Goal: Transaction & Acquisition: Book appointment/travel/reservation

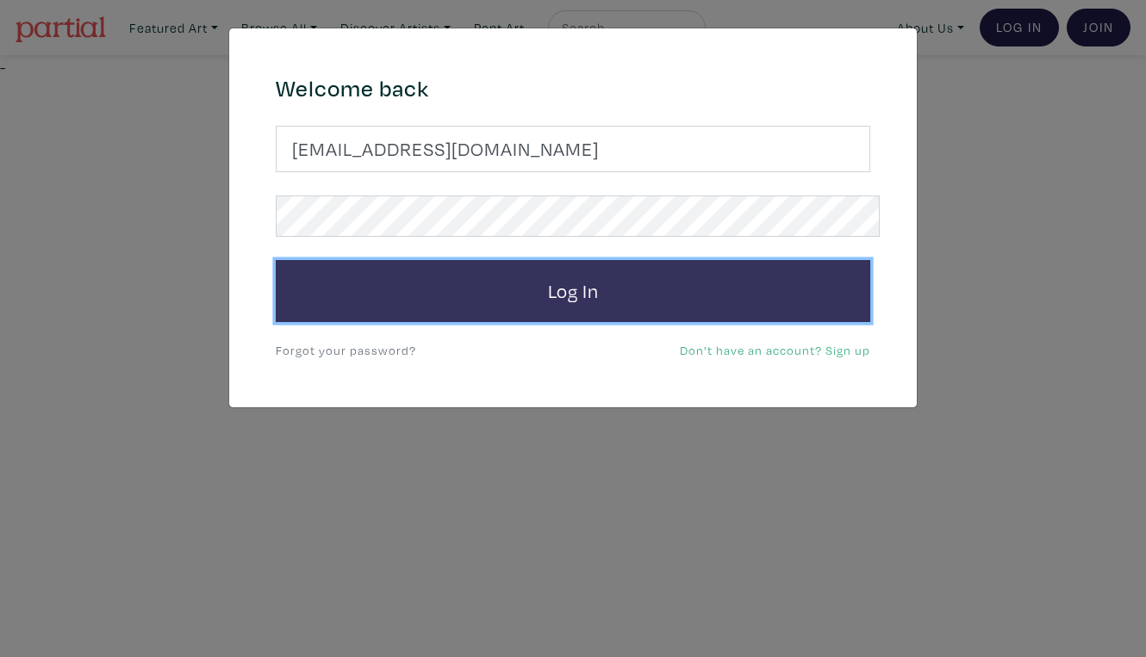
click at [545, 260] on button "Log In" at bounding box center [573, 291] width 594 height 62
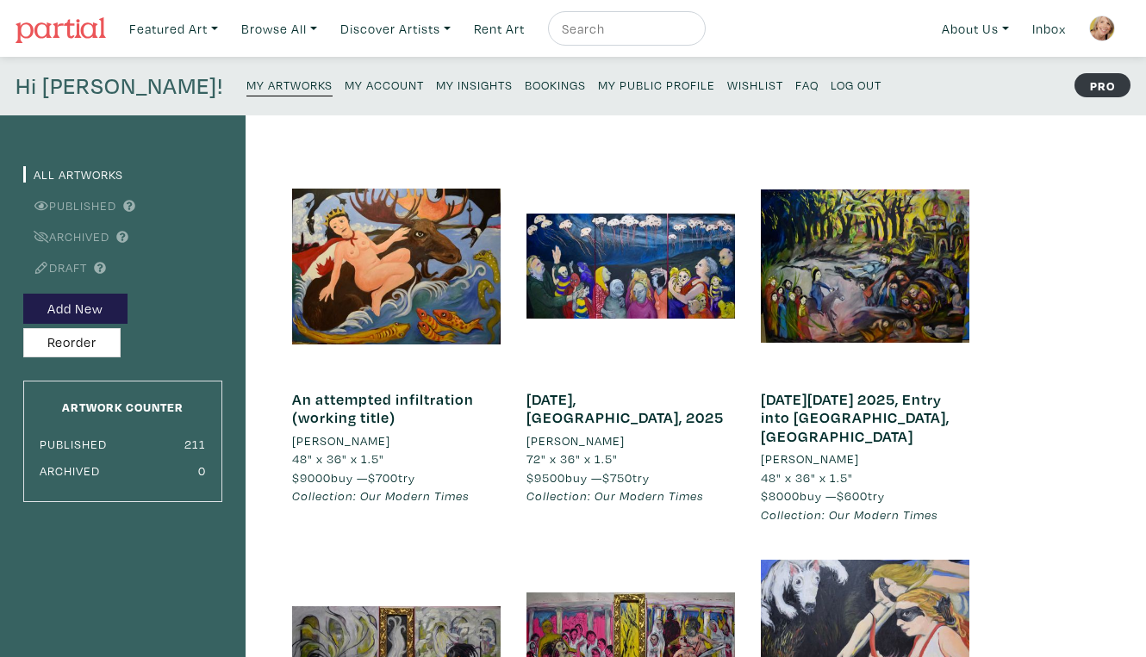
click at [598, 79] on small "My Public Profile" at bounding box center [656, 85] width 117 height 16
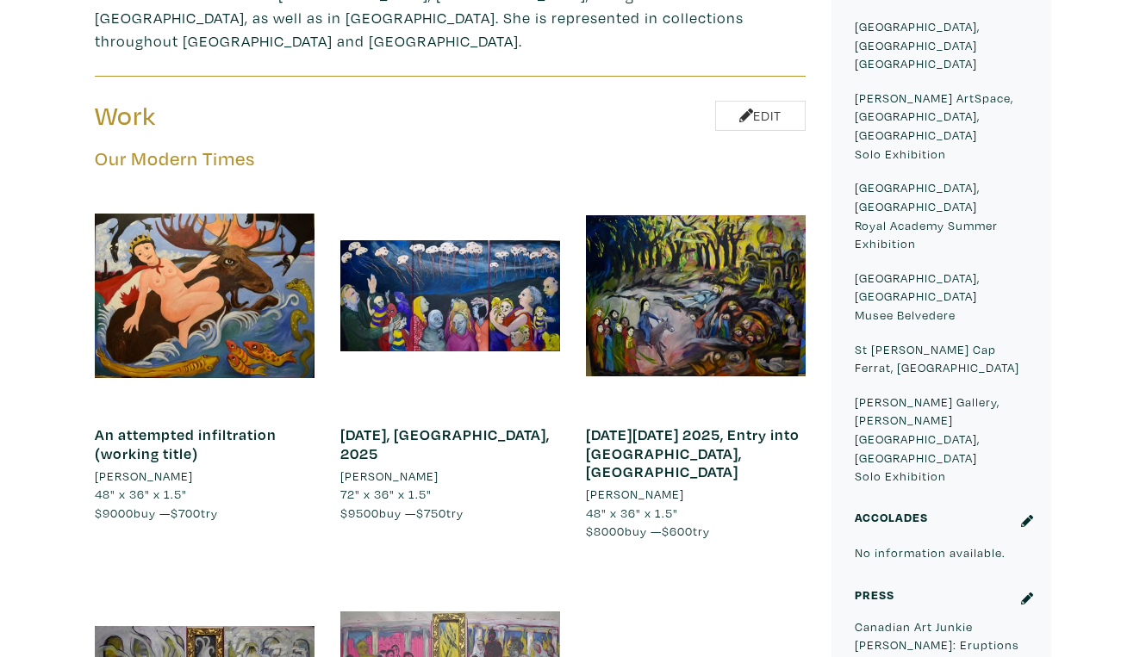
scroll to position [911, 0]
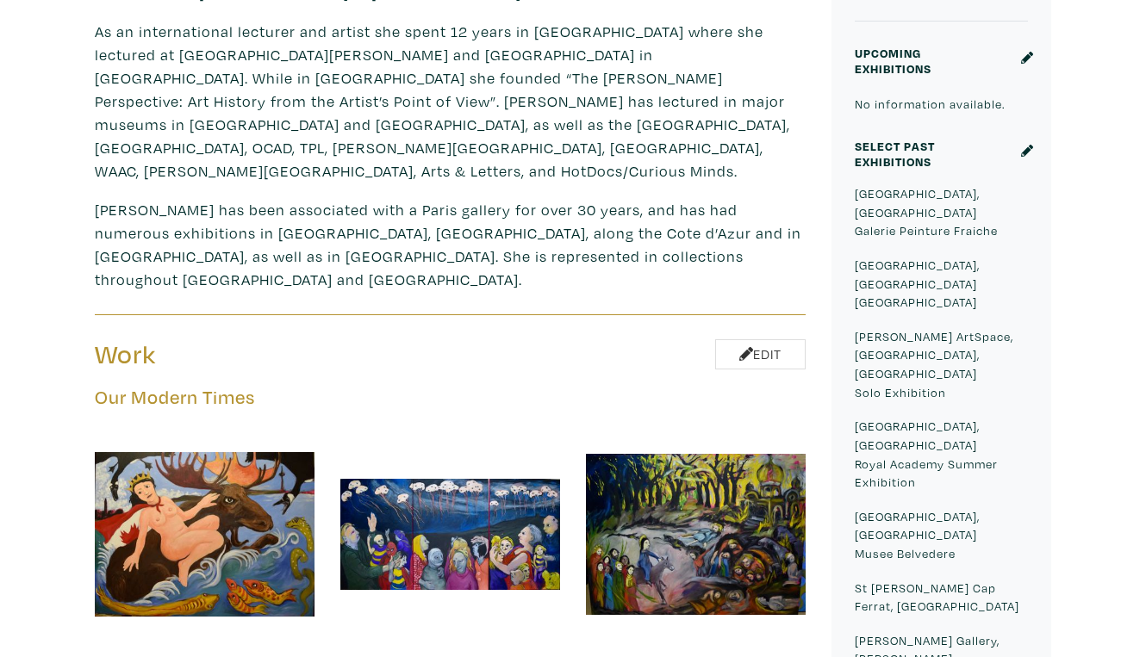
scroll to position [0, 0]
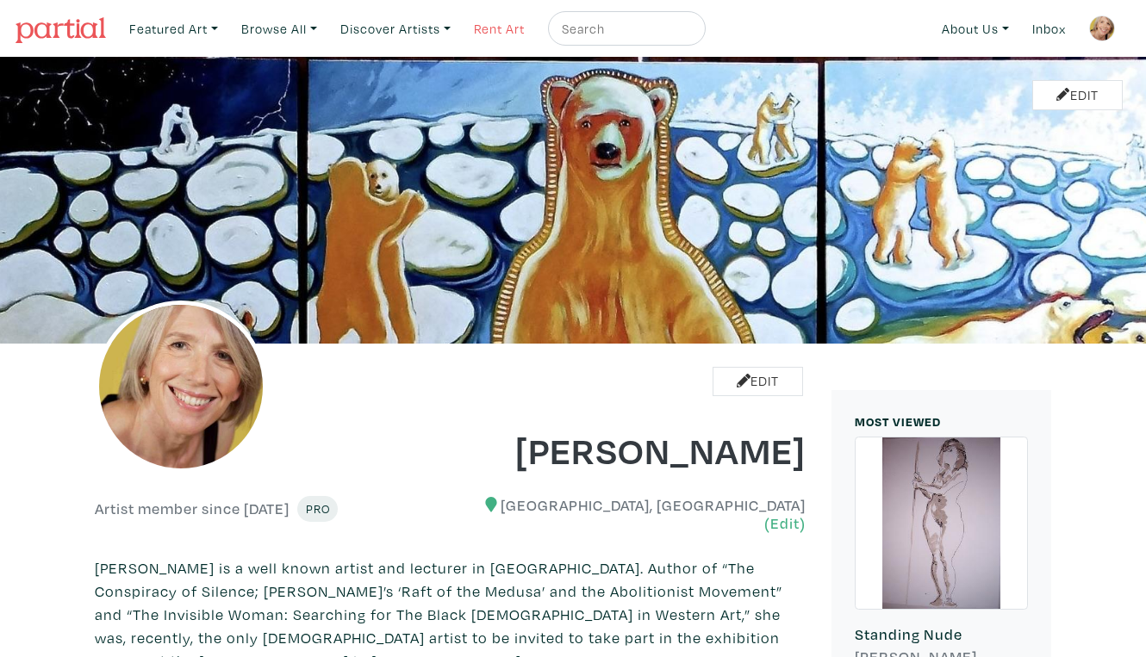
click at [469, 22] on link "Rent Art" at bounding box center [499, 28] width 66 height 35
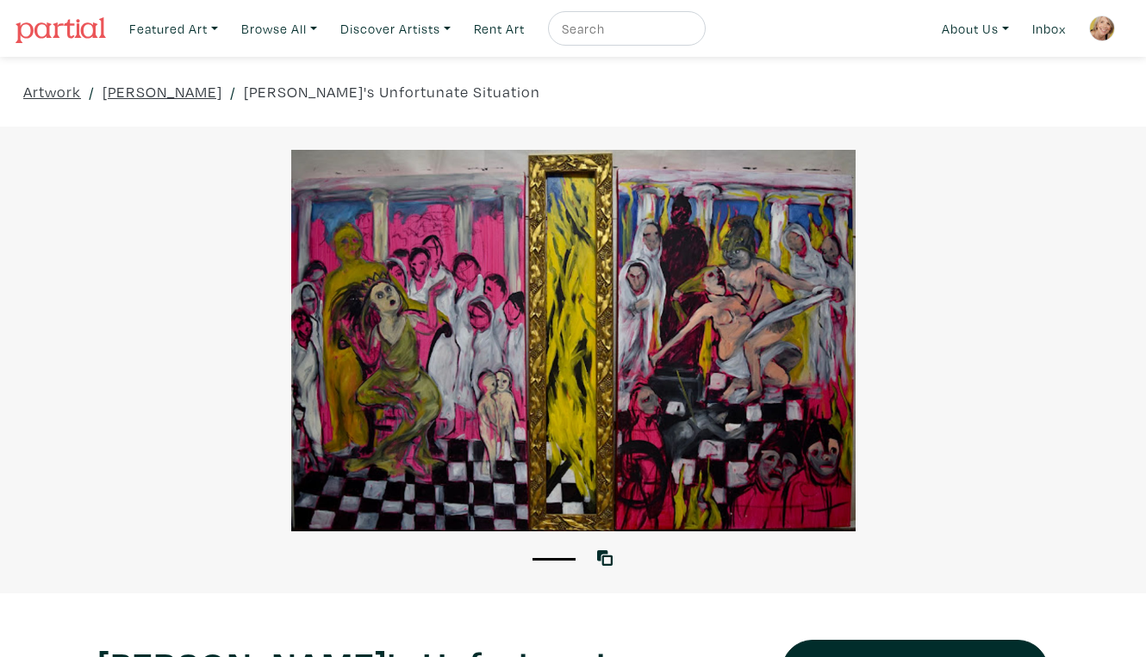
scroll to position [2, 0]
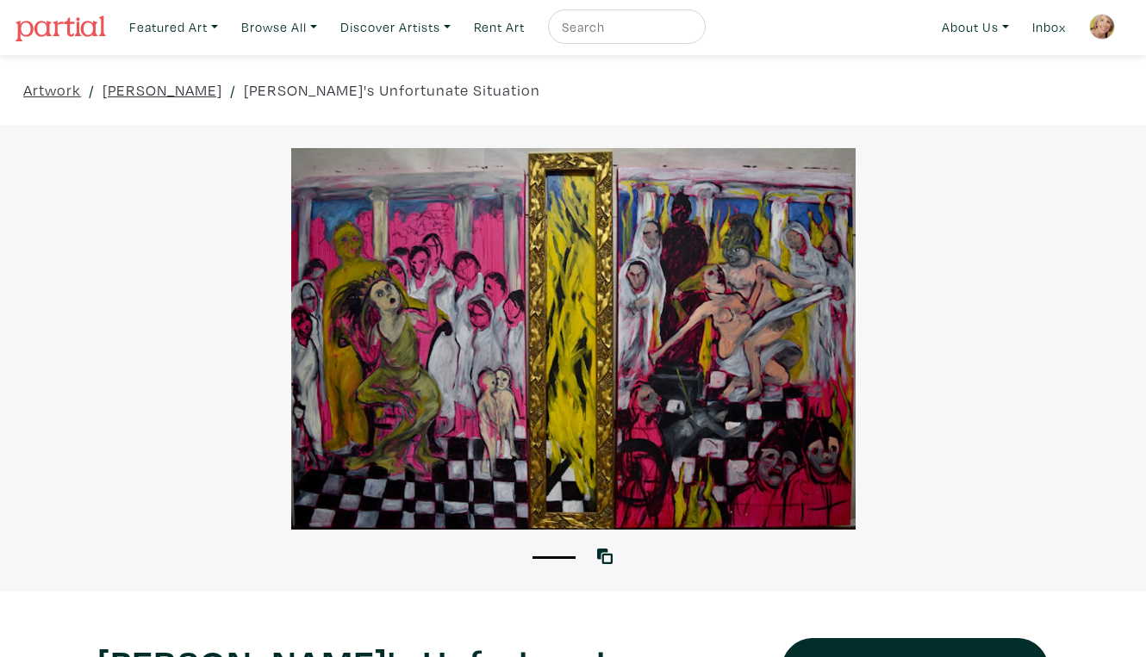
click at [1022, 469] on div at bounding box center [573, 339] width 1146 height 382
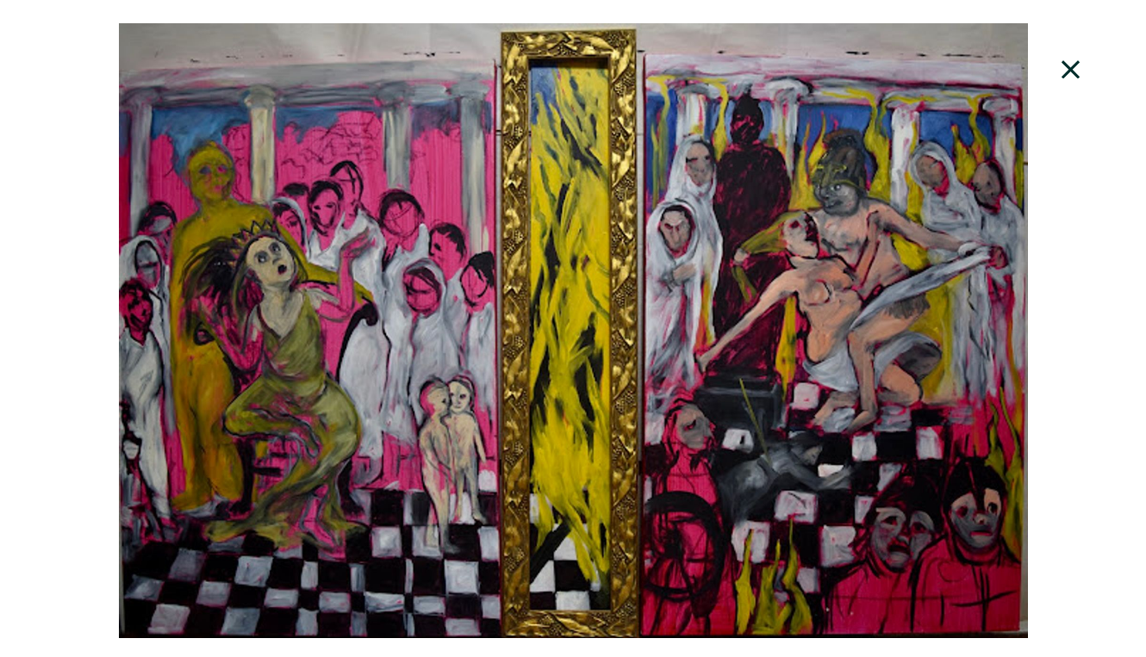
click at [1121, 463] on div at bounding box center [573, 330] width 1146 height 615
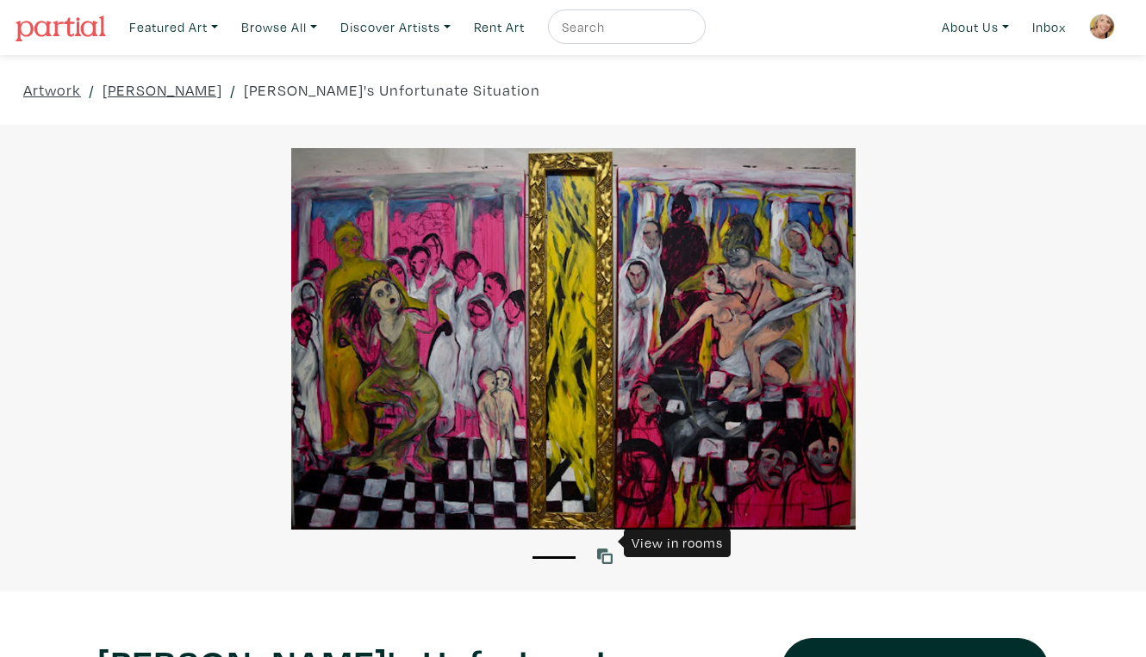
click at [605, 549] on icon at bounding box center [605, 557] width 16 height 16
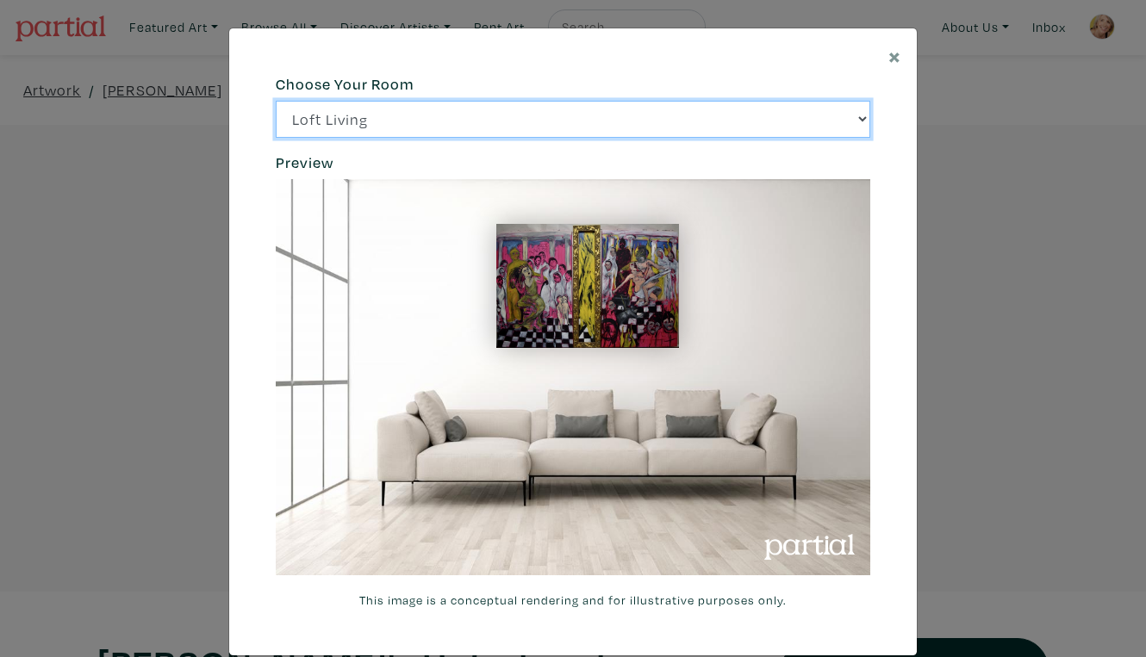
click option "Bright Bedroom" at bounding box center [0, 0] width 0 height 0
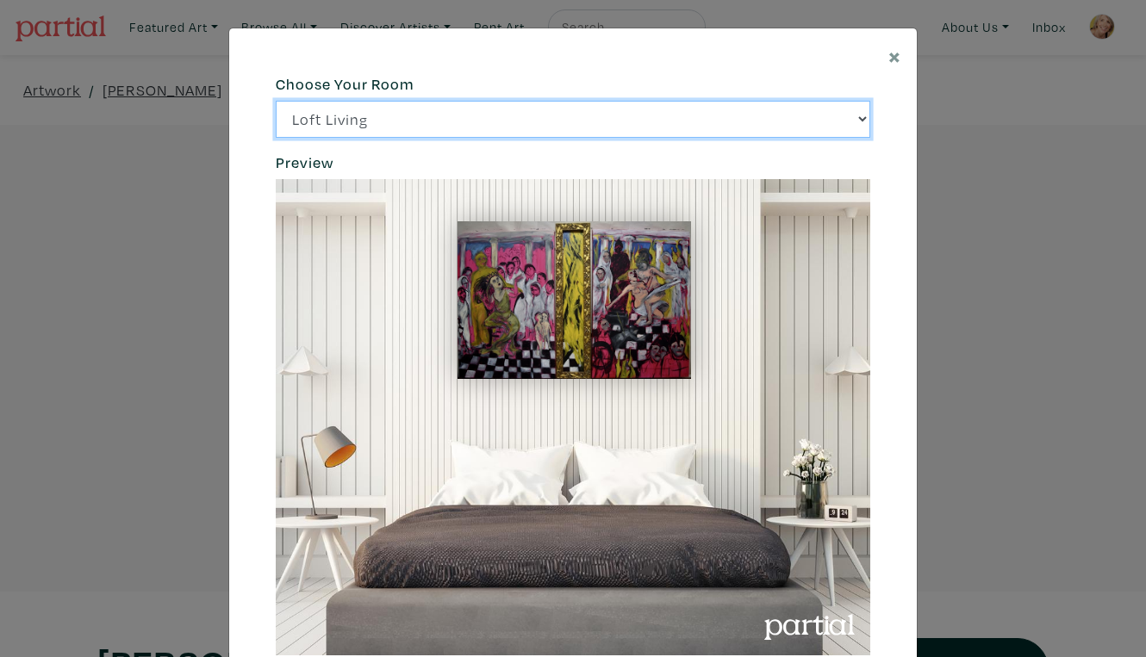
click option "City Office" at bounding box center [0, 0] width 0 height 0
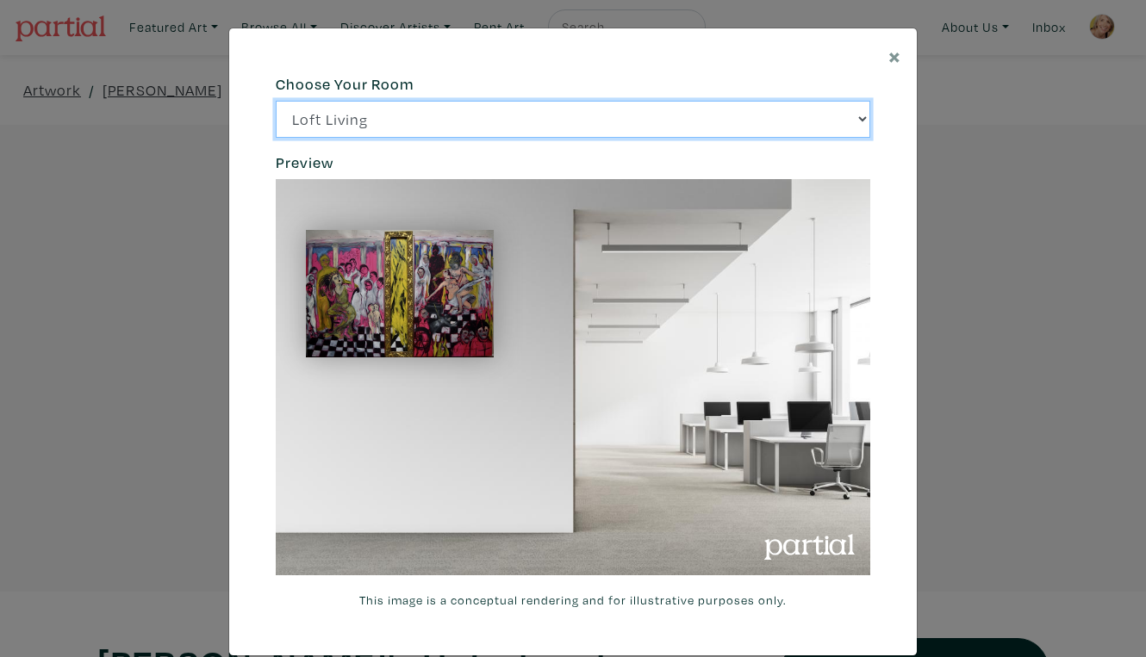
select select "/thumb/phpThumb.php?src=https%3A%2F%2Flabs.partial.gallery%2Fprojects%2Frenderi…"
click option "Gallery Space" at bounding box center [0, 0] width 0 height 0
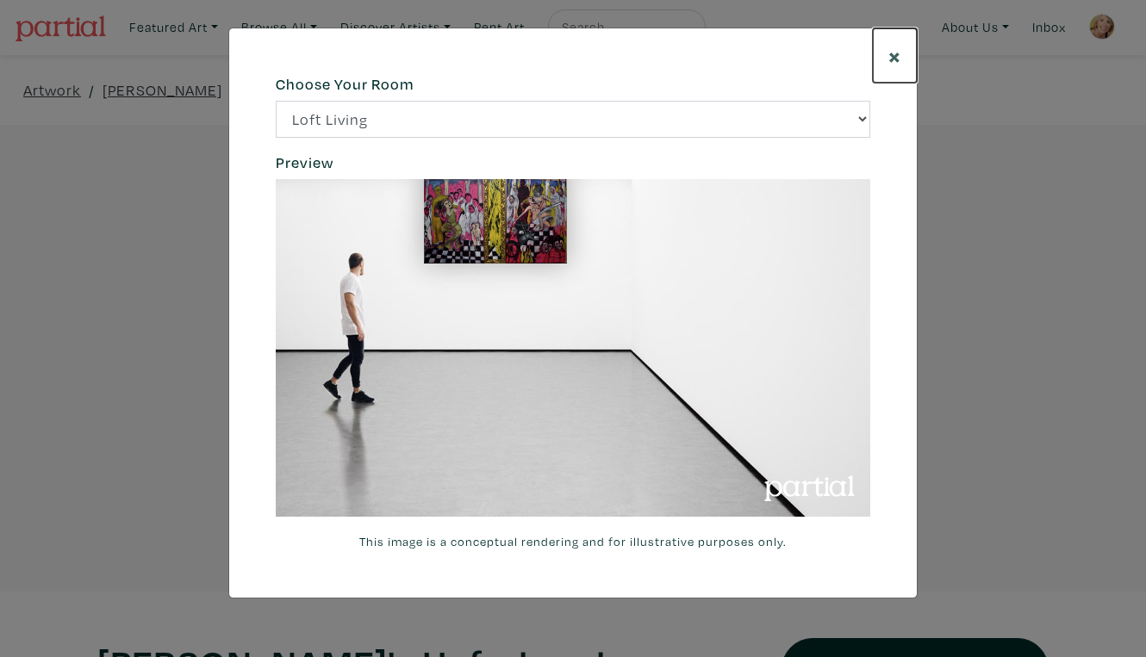
click at [894, 44] on span "×" at bounding box center [894, 55] width 13 height 30
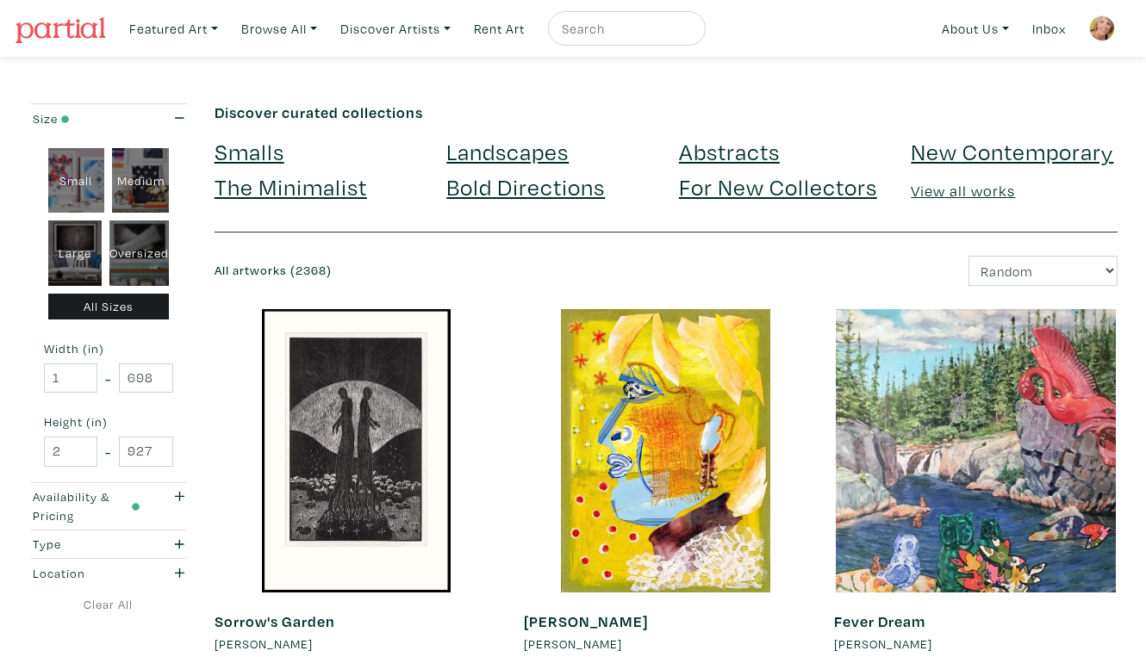
click at [137, 221] on div "Oversized" at bounding box center [138, 252] width 59 height 65
type input "48"
type input "400"
type input "48"
type input "121"
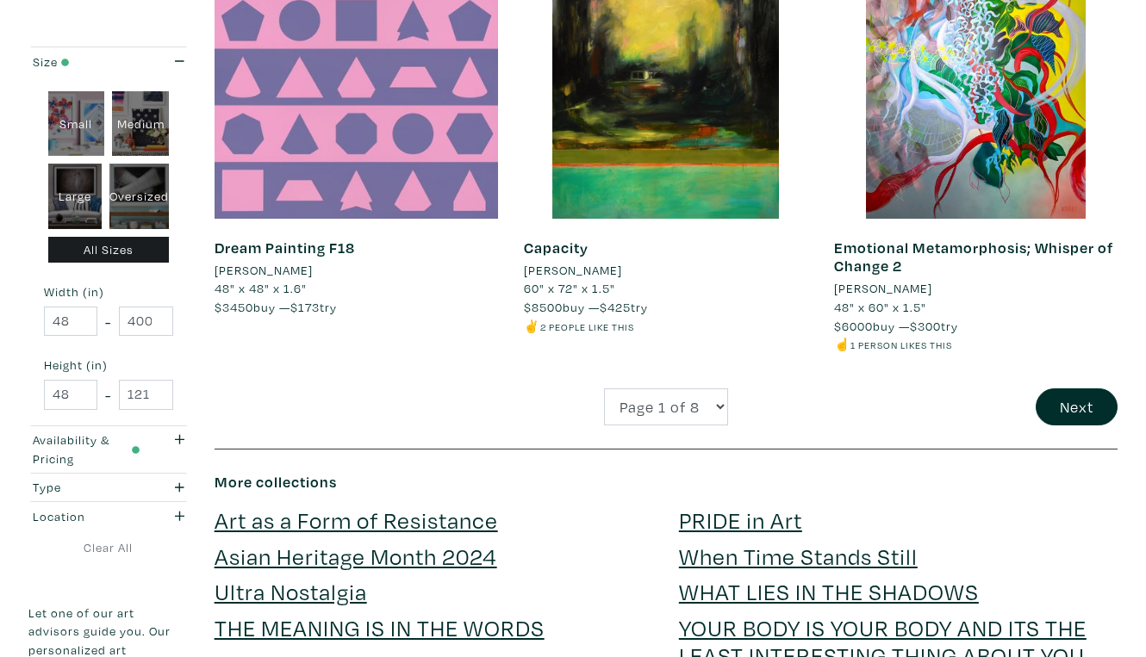
scroll to position [3518, 0]
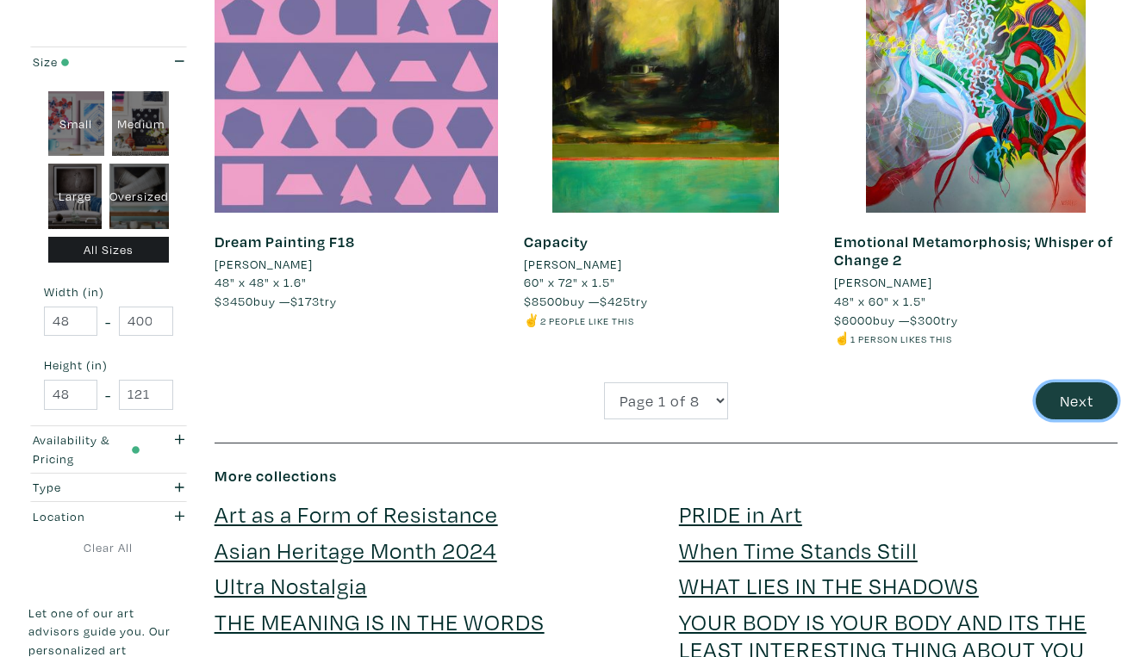
click at [1082, 382] on button "Next" at bounding box center [1076, 400] width 82 height 37
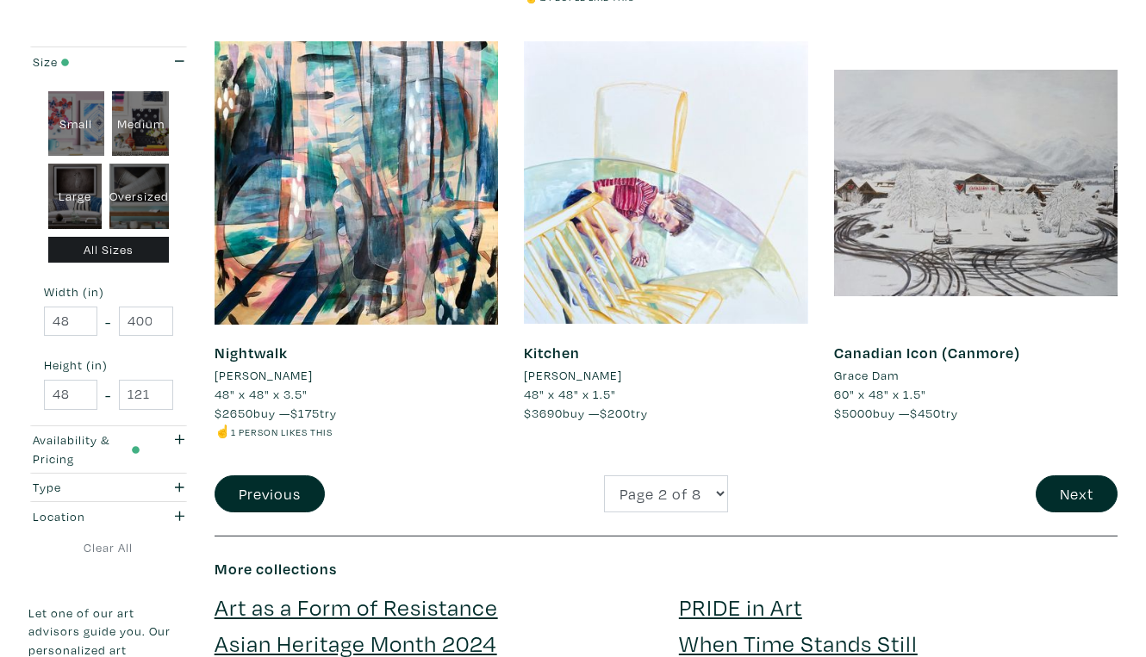
scroll to position [3332, 0]
click at [1077, 475] on button "Next" at bounding box center [1076, 493] width 82 height 37
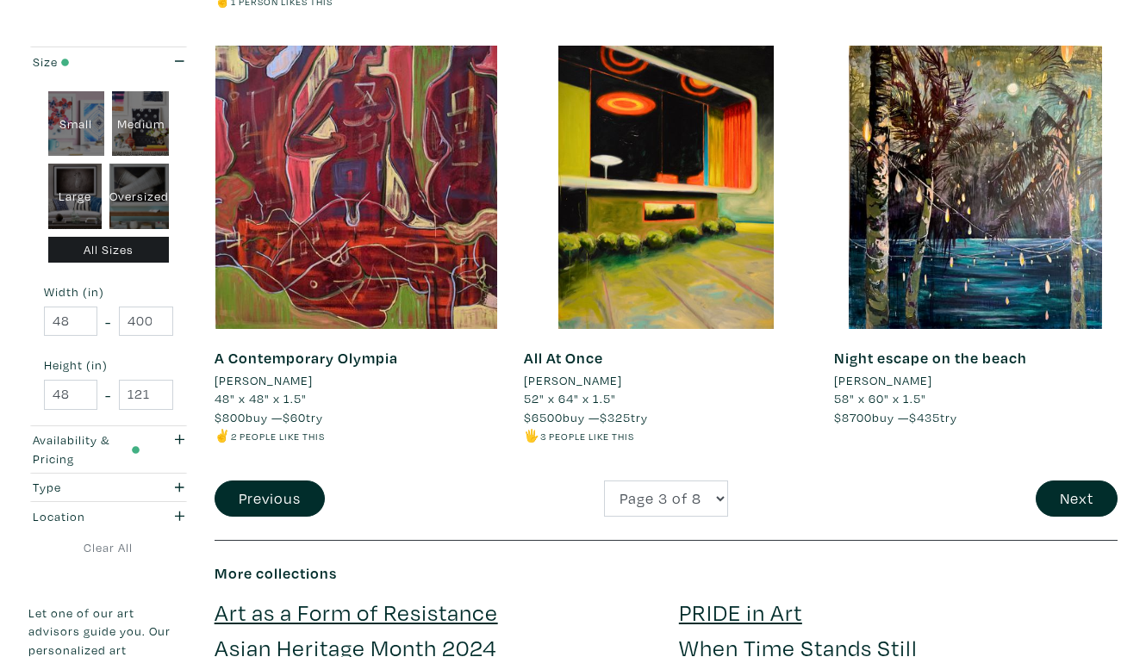
scroll to position [3272, 0]
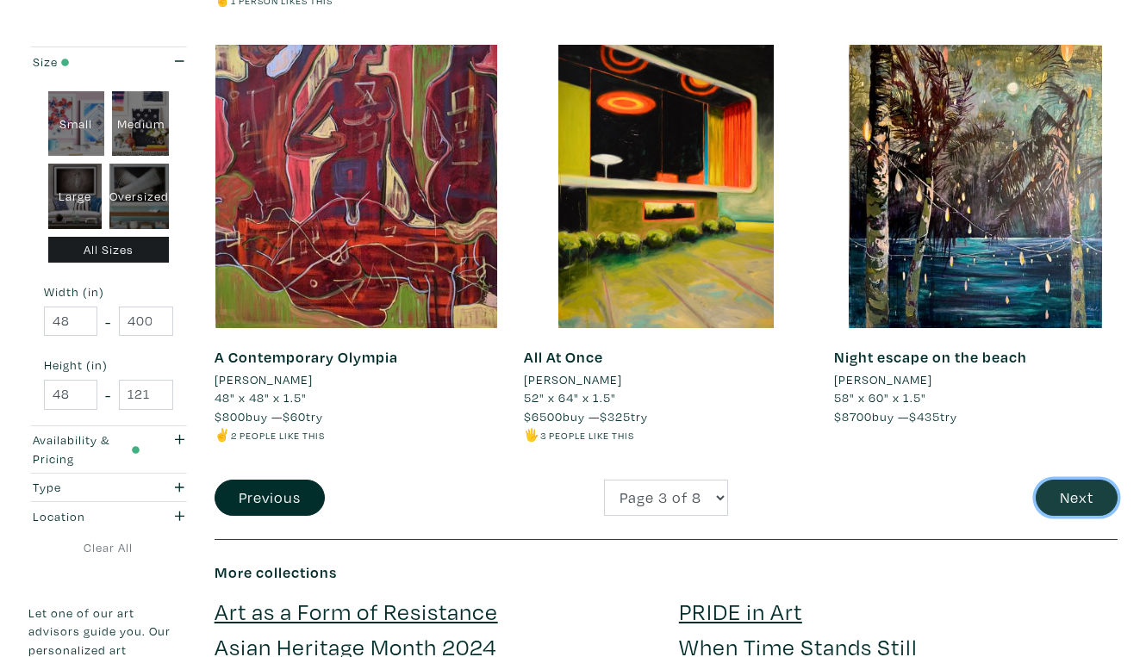
click at [1079, 480] on button "Next" at bounding box center [1076, 498] width 82 height 37
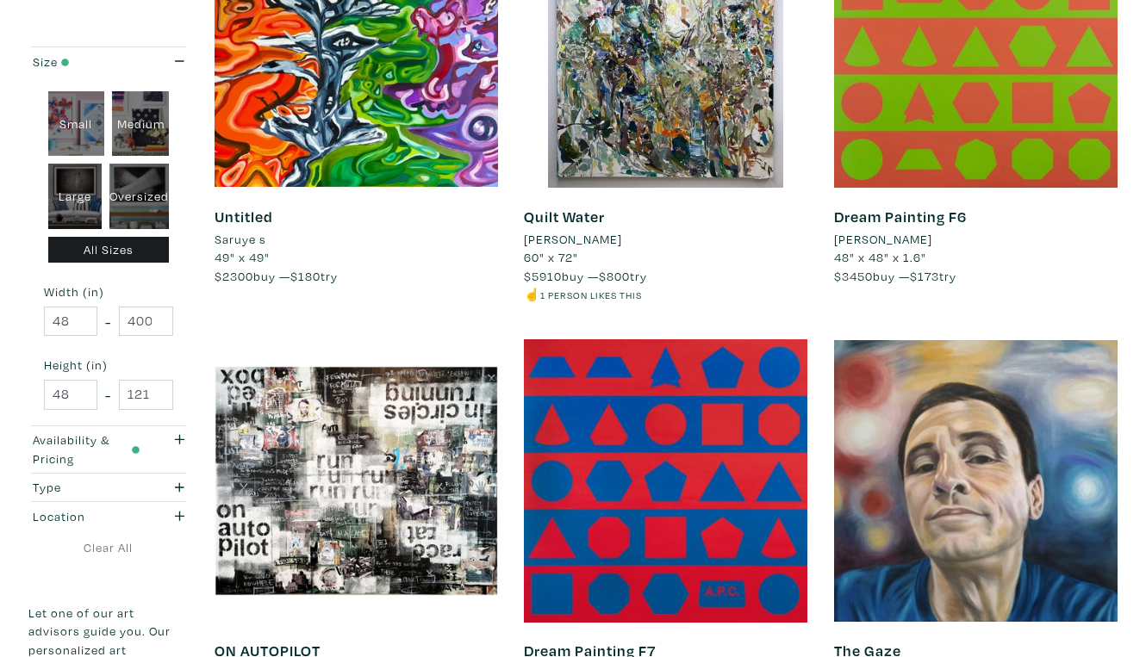
scroll to position [3072, 0]
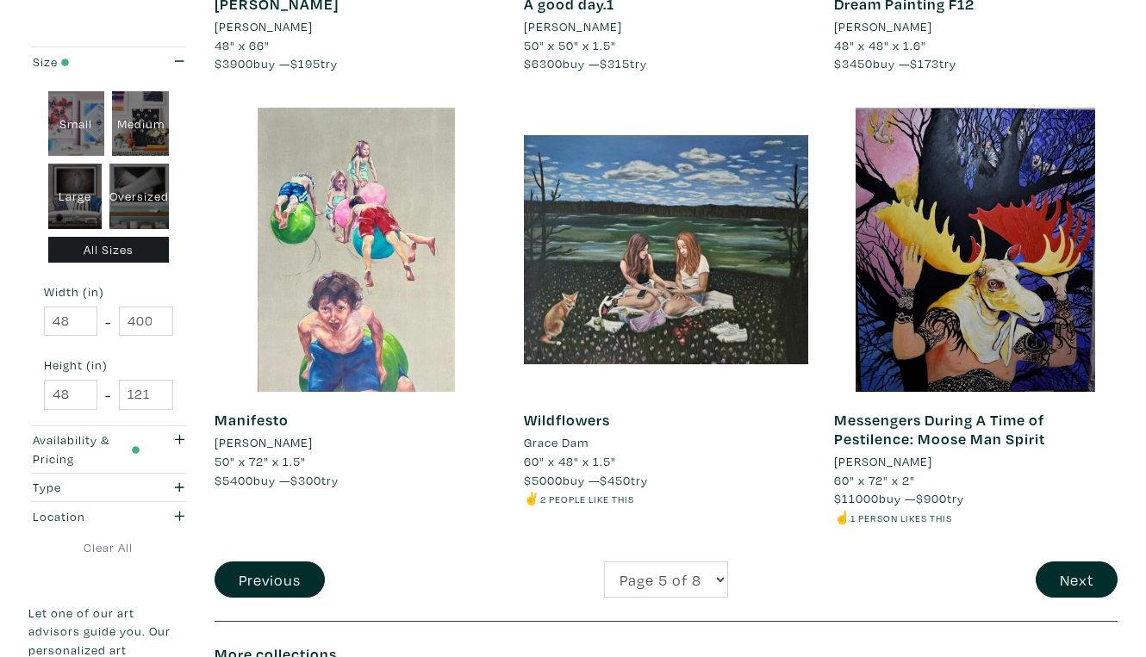
scroll to position [3270, 0]
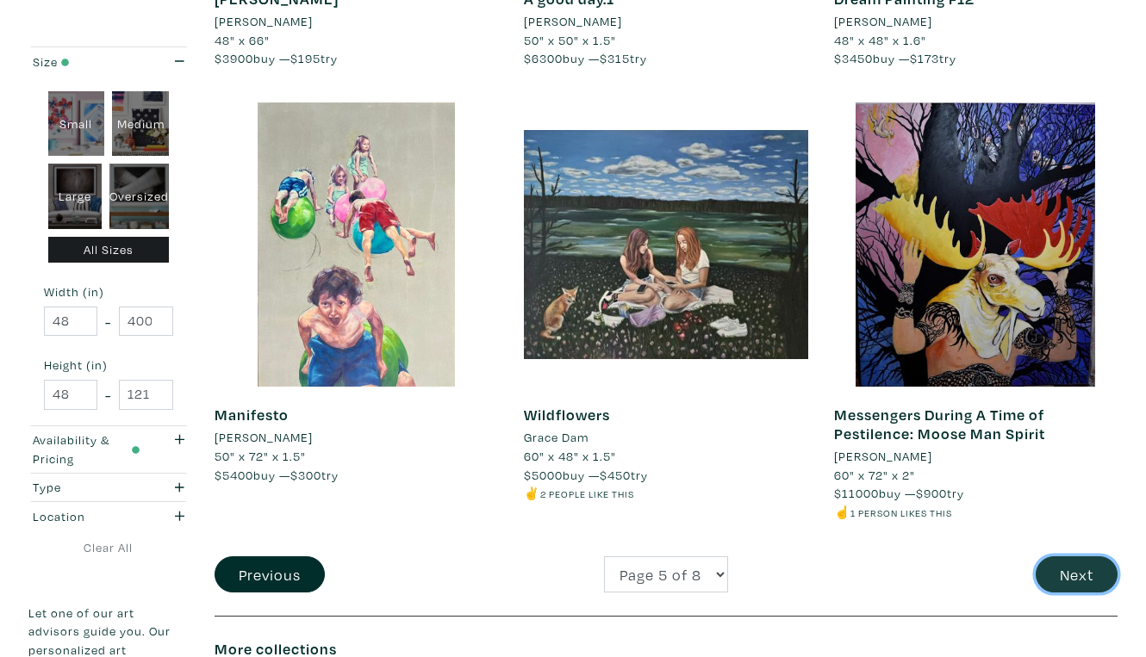
click at [1081, 556] on button "Next" at bounding box center [1076, 574] width 82 height 37
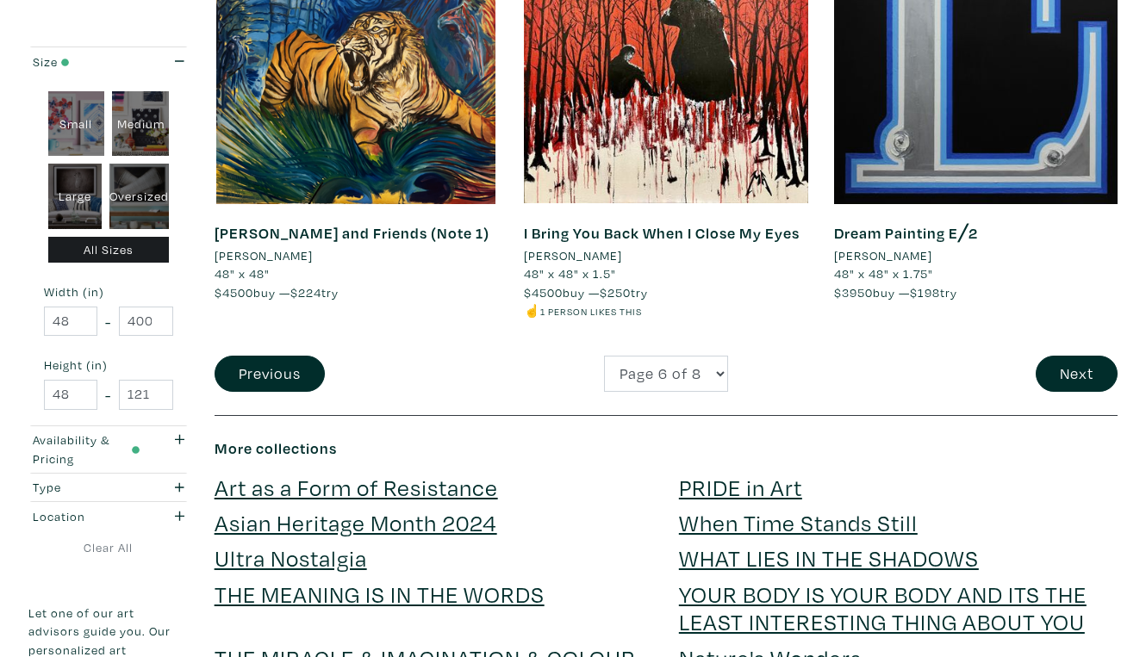
scroll to position [3400, 0]
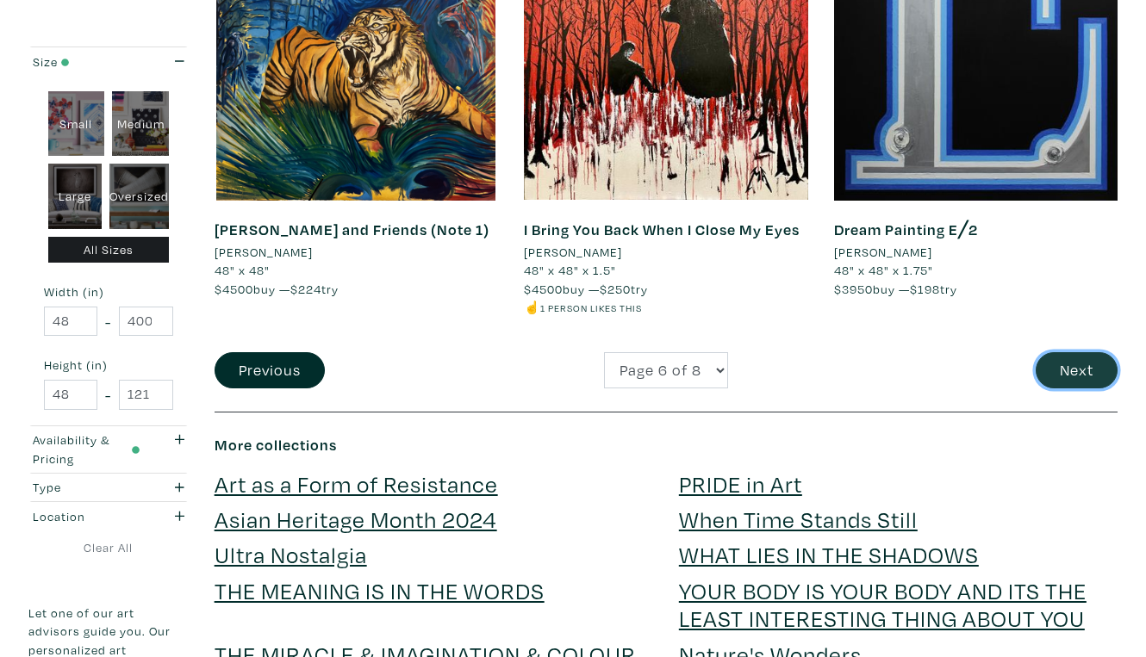
click at [1084, 352] on button "Next" at bounding box center [1076, 370] width 82 height 37
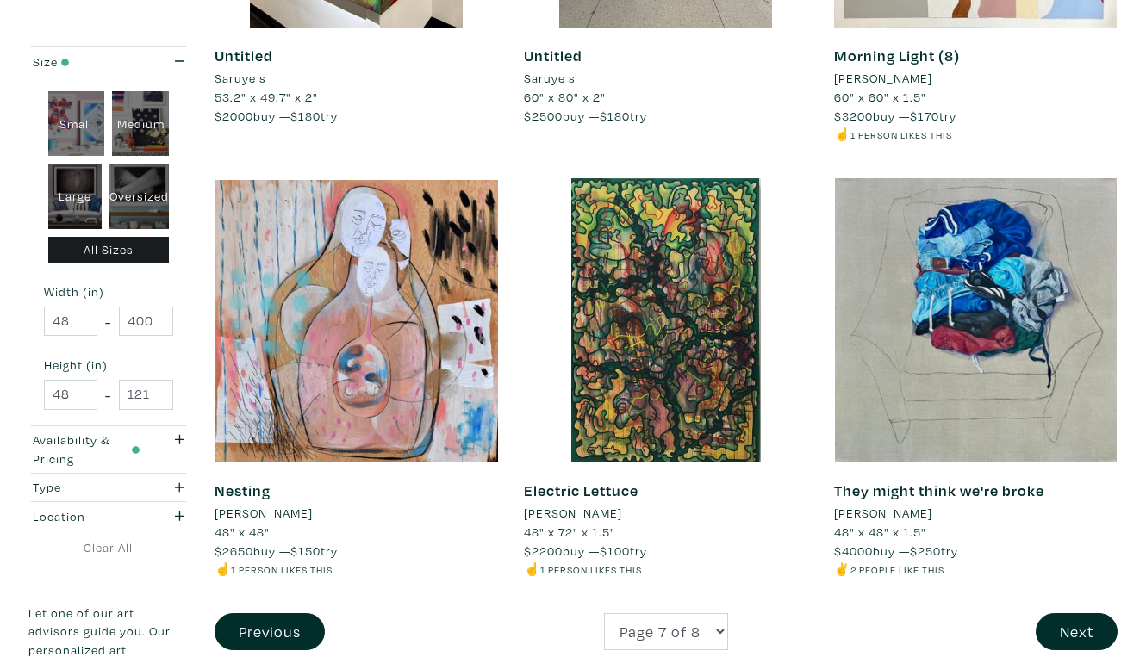
scroll to position [3204, 0]
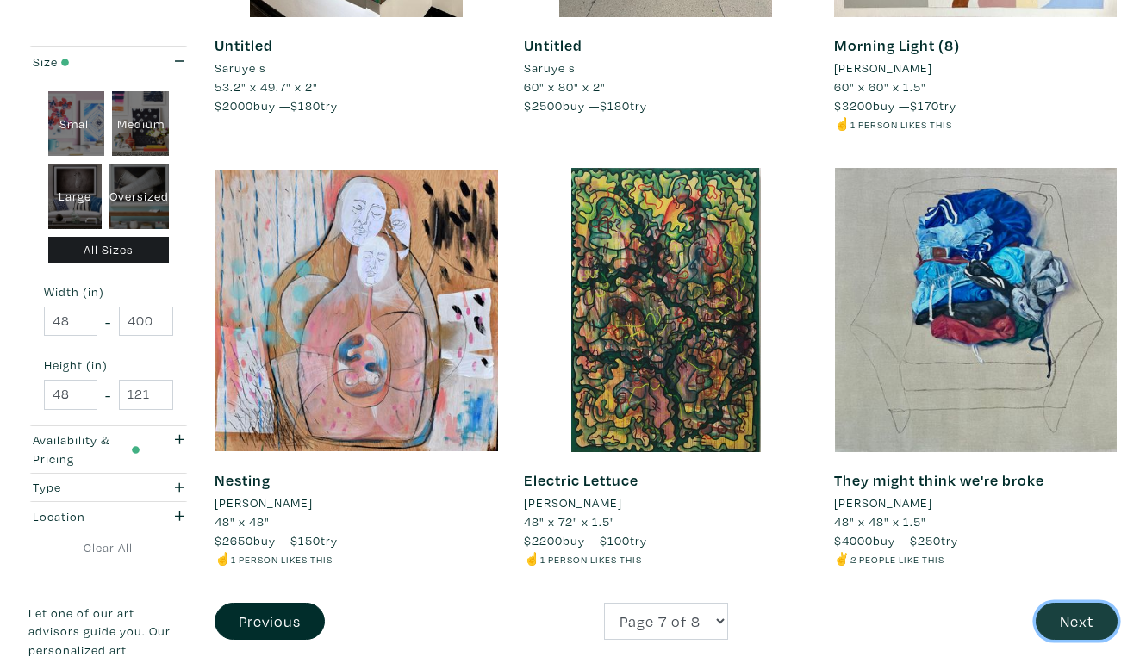
click at [1087, 603] on button "Next" at bounding box center [1076, 621] width 82 height 37
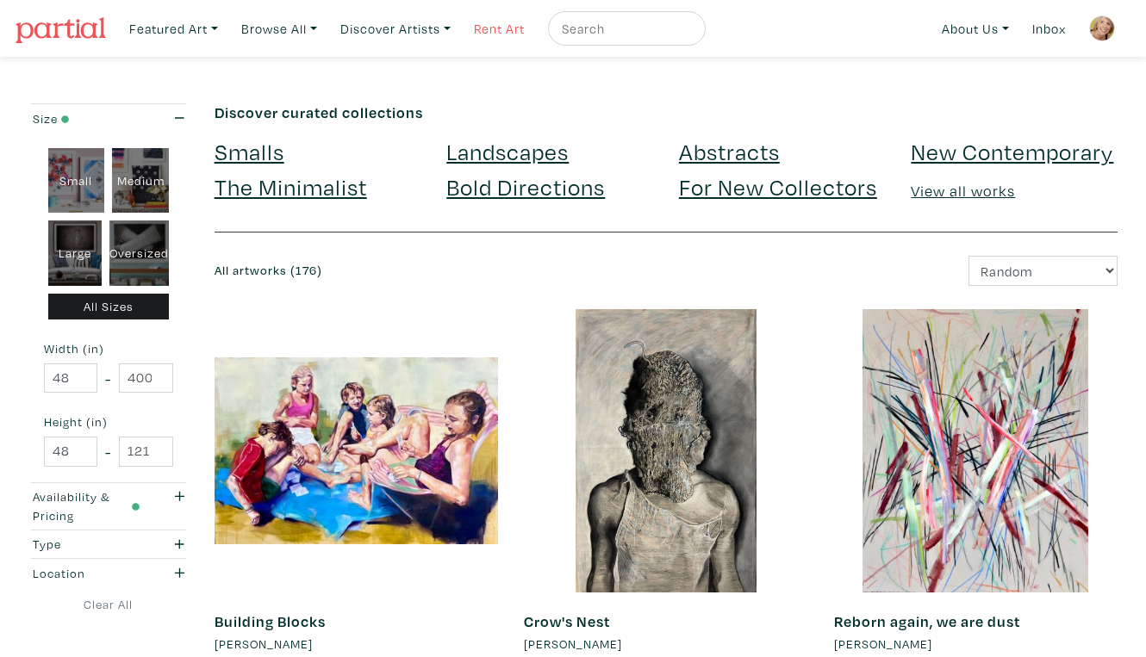
click at [477, 28] on link "Rent Art" at bounding box center [499, 28] width 66 height 35
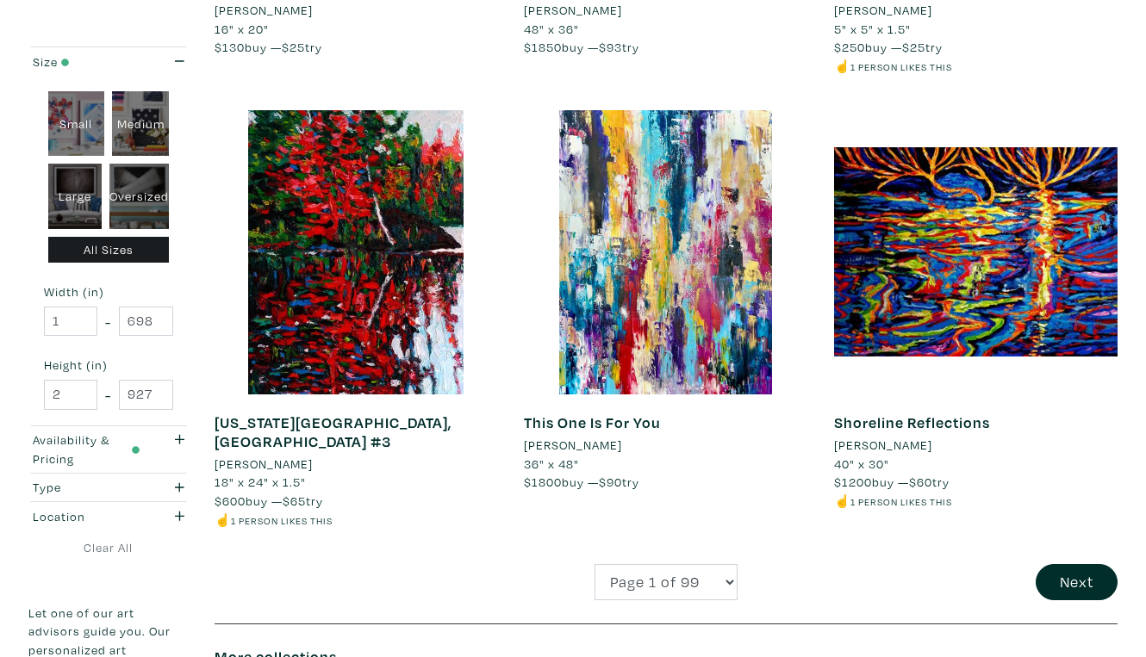
scroll to position [3229, 0]
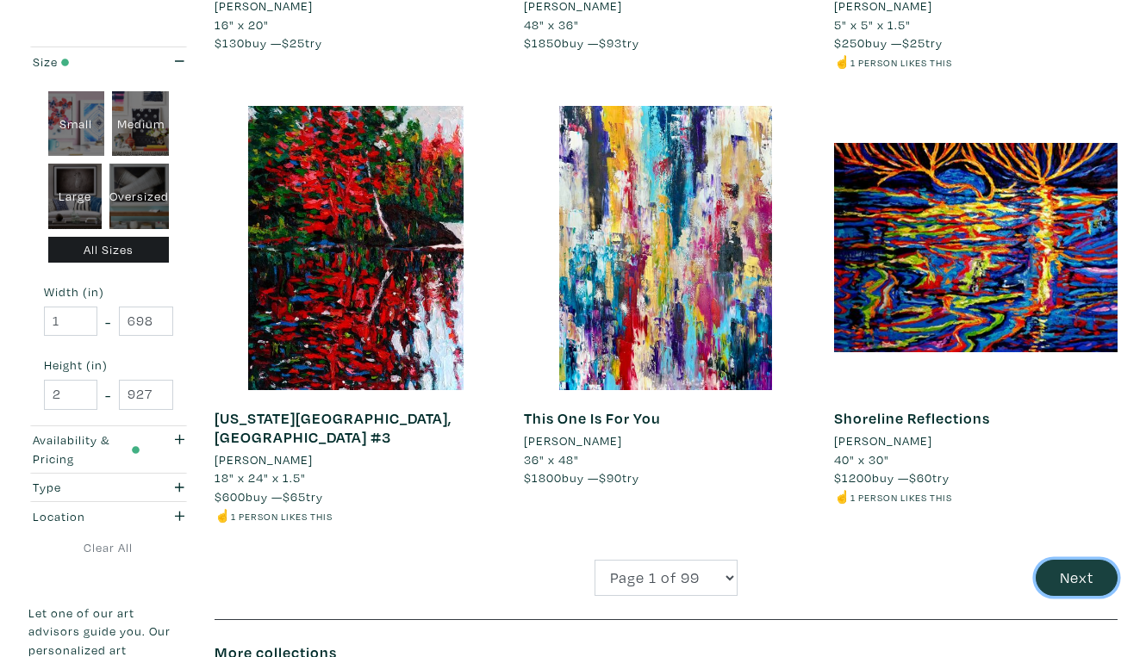
click at [1071, 560] on button "Next" at bounding box center [1076, 578] width 82 height 37
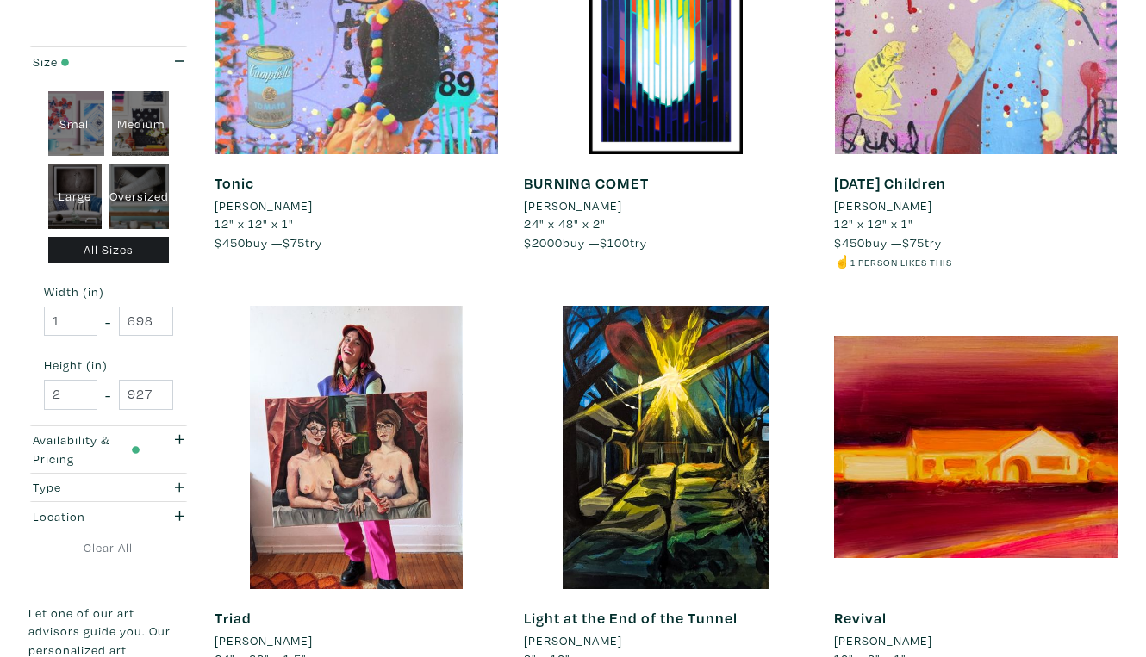
scroll to position [3049, 0]
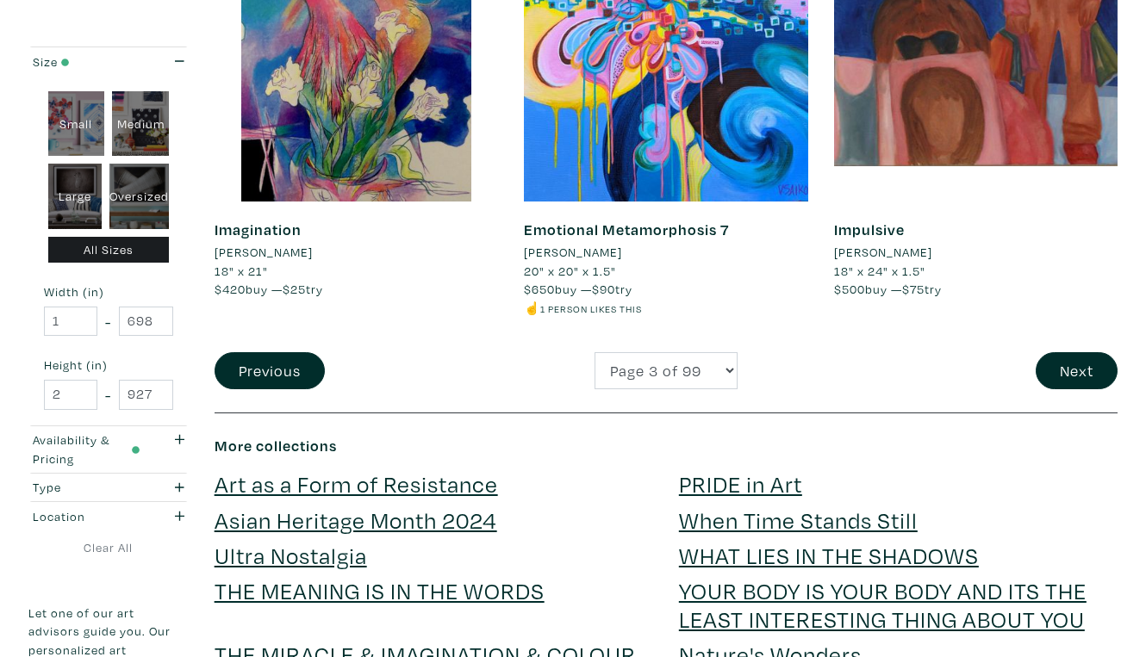
scroll to position [3419, 0]
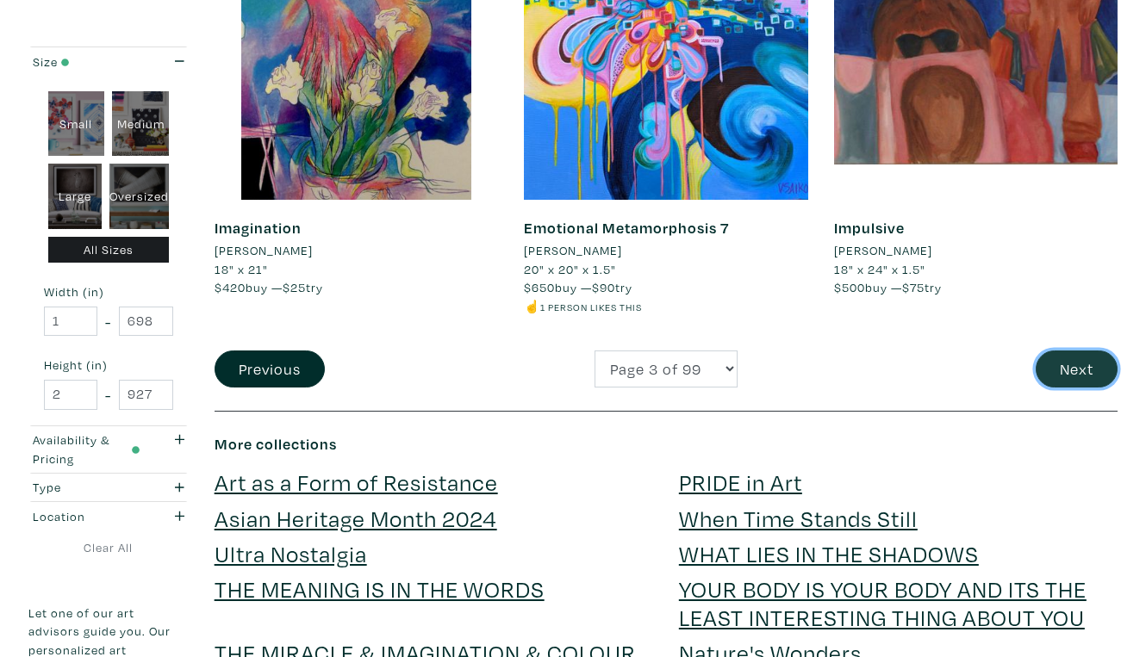
click at [1076, 351] on button "Next" at bounding box center [1076, 369] width 82 height 37
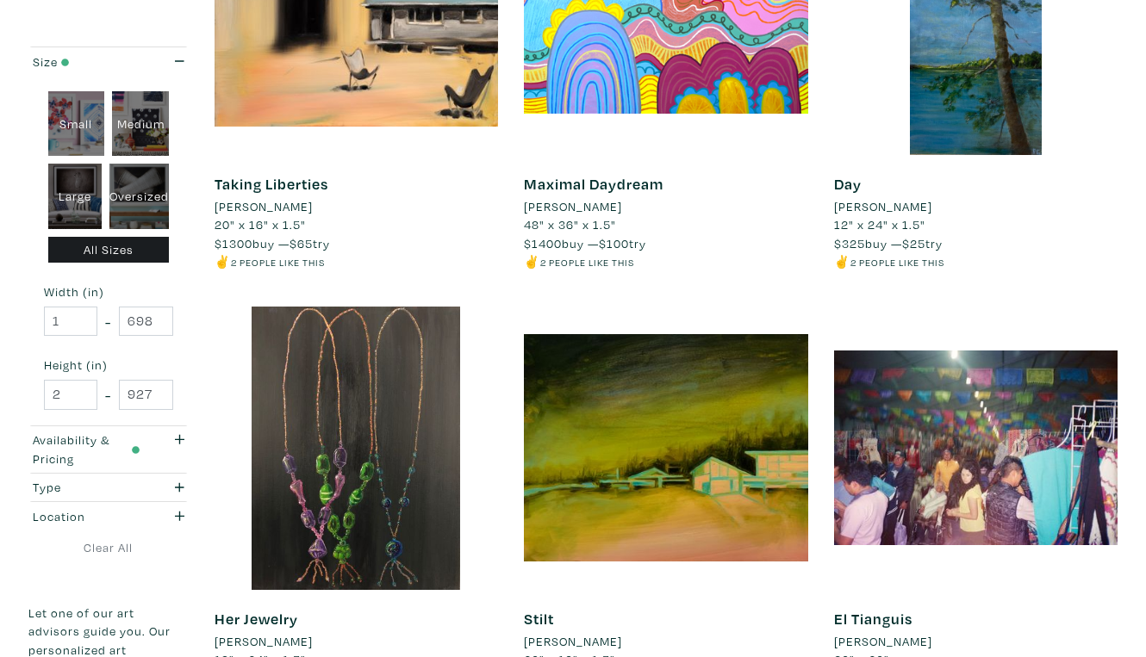
scroll to position [3015, 0]
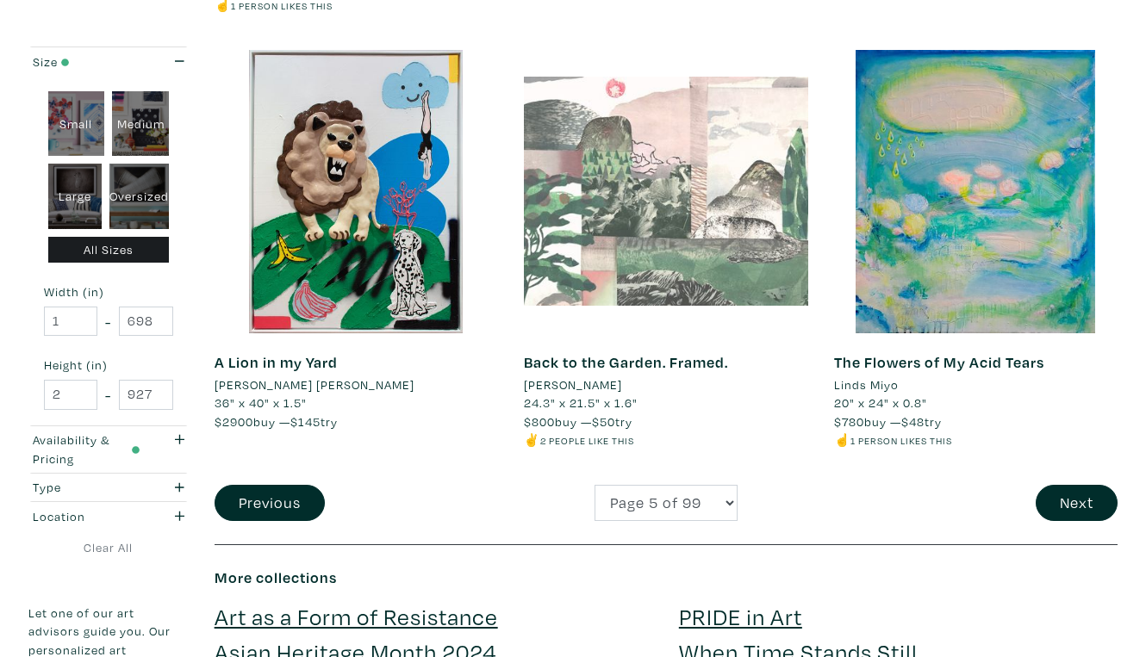
scroll to position [3270, 0]
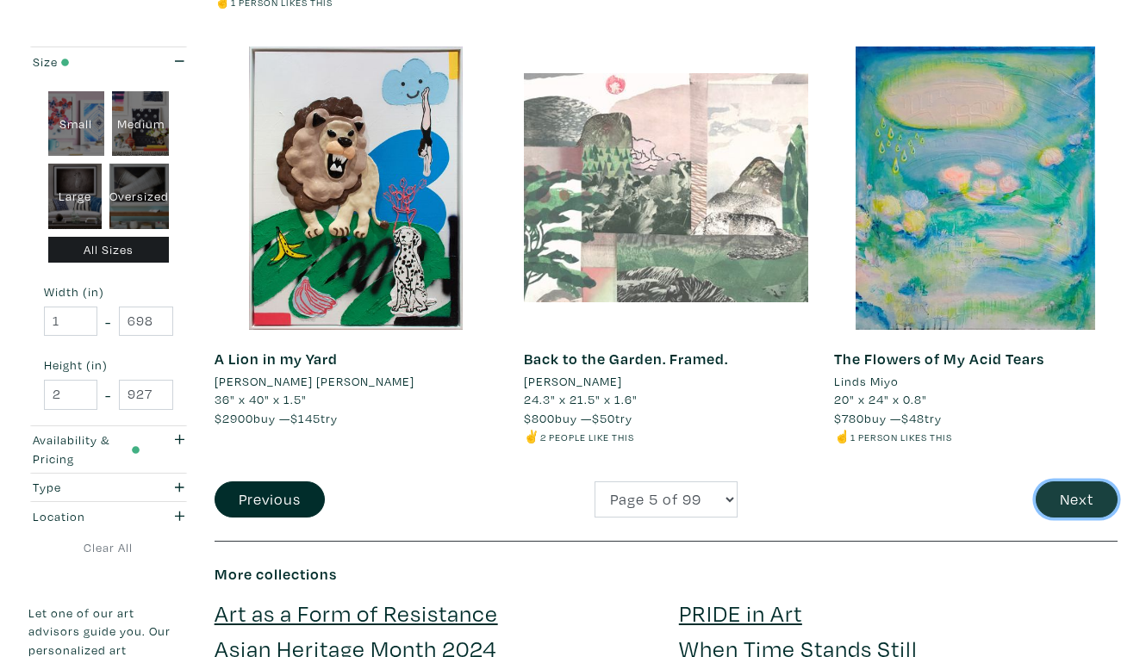
click at [1076, 481] on button "Next" at bounding box center [1076, 499] width 82 height 37
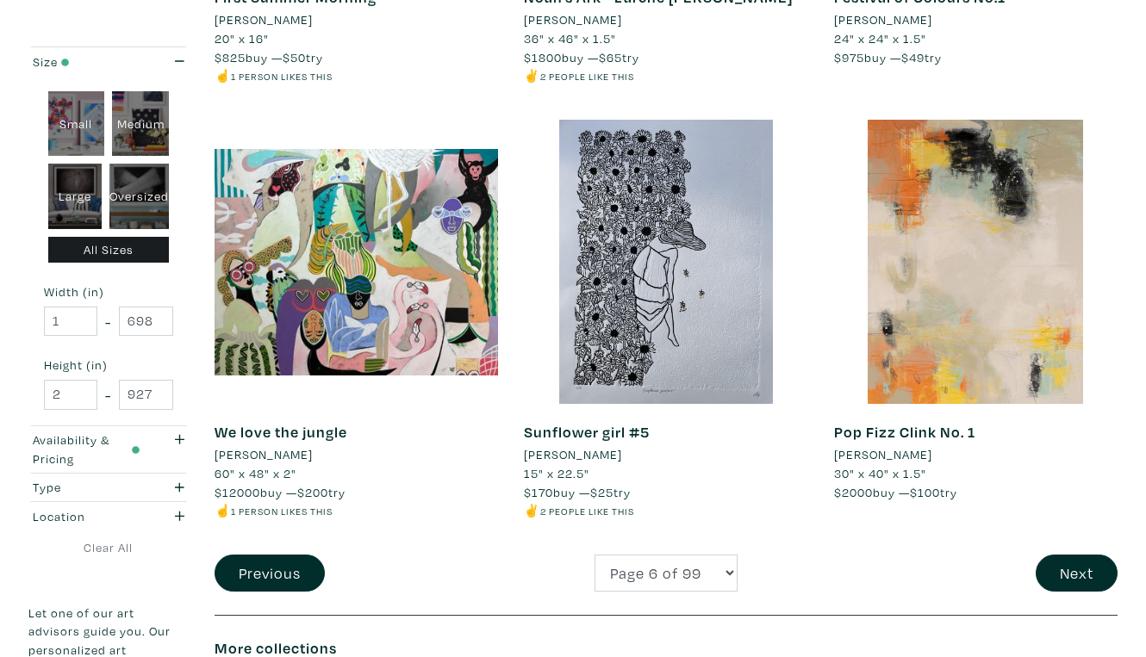
scroll to position [3254, 0]
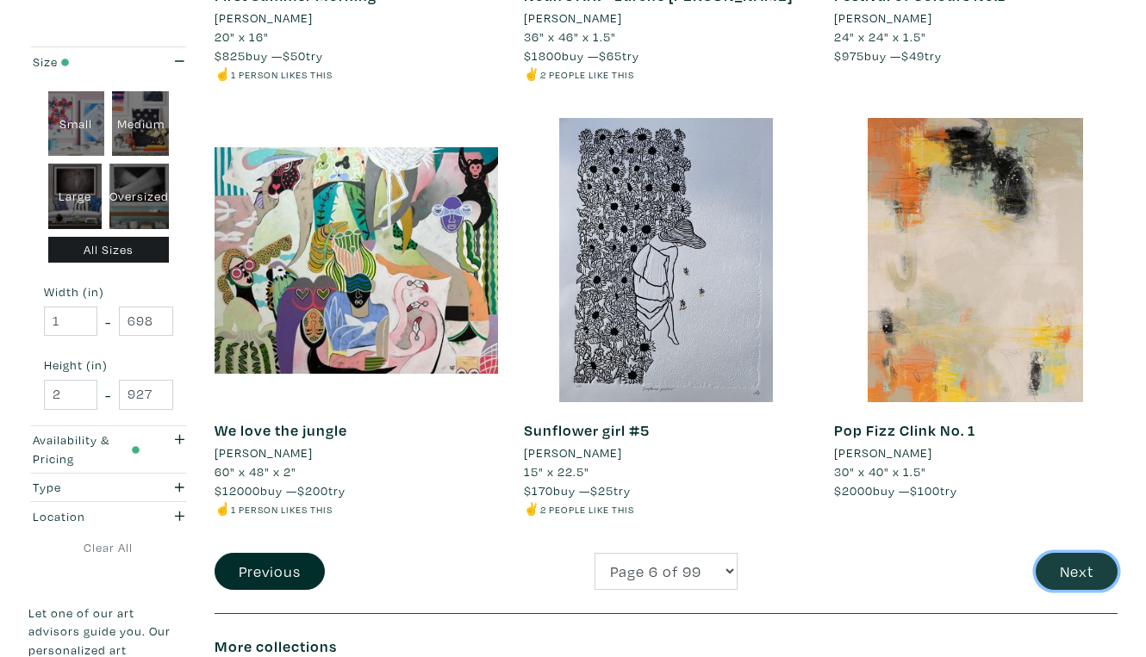
click at [1084, 553] on button "Next" at bounding box center [1076, 571] width 82 height 37
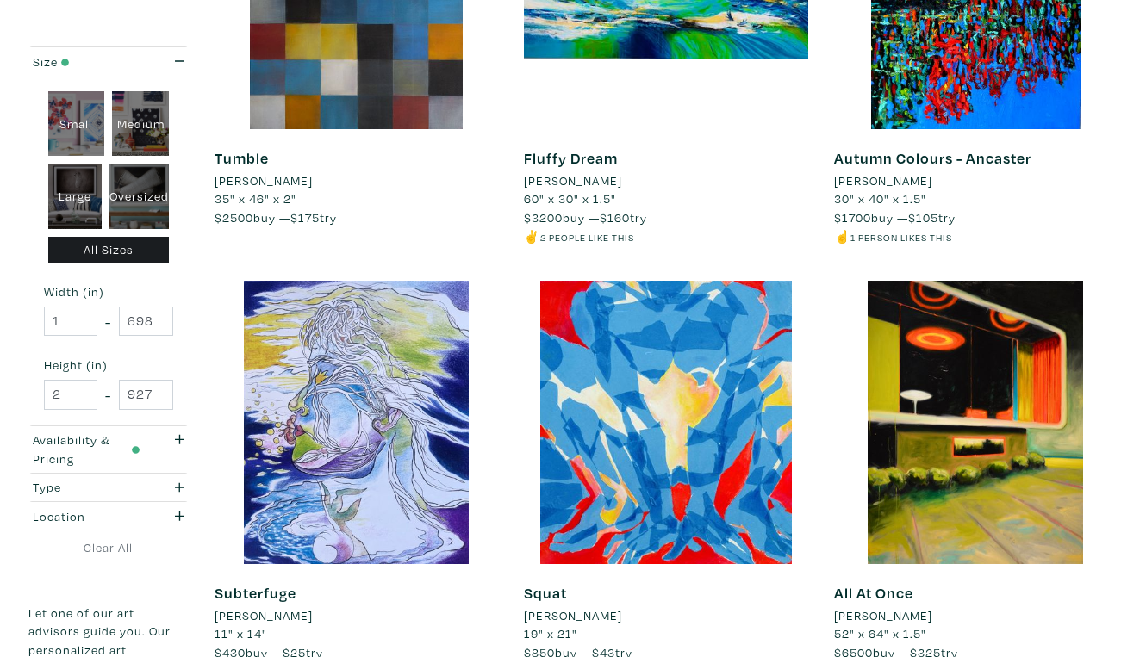
scroll to position [3076, 0]
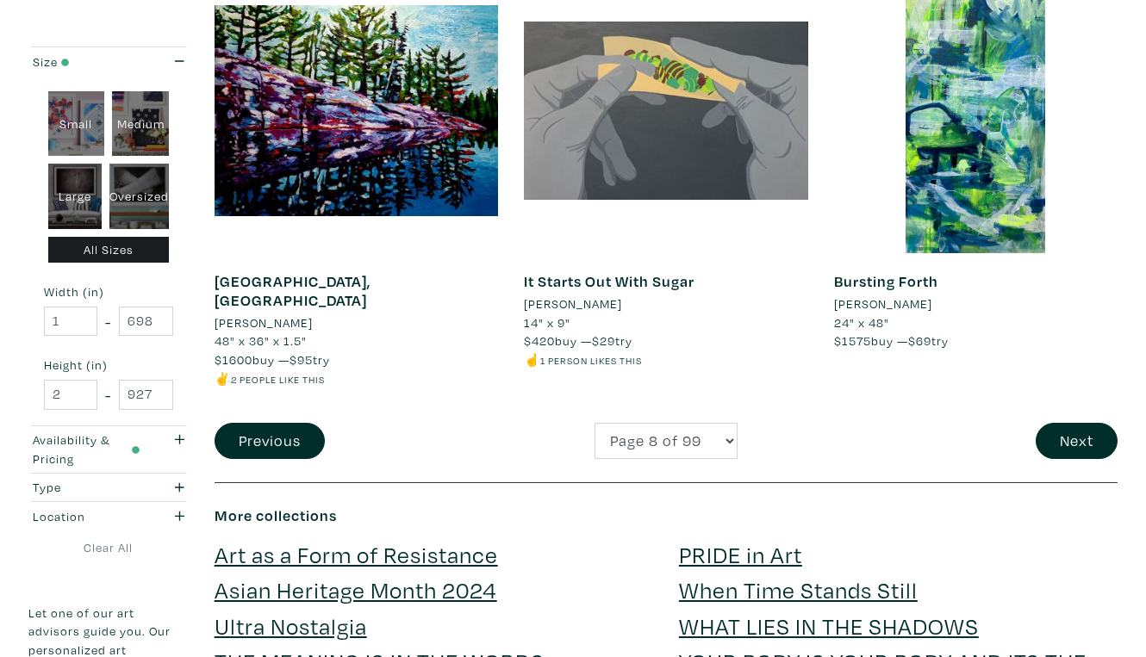
scroll to position [3394, 0]
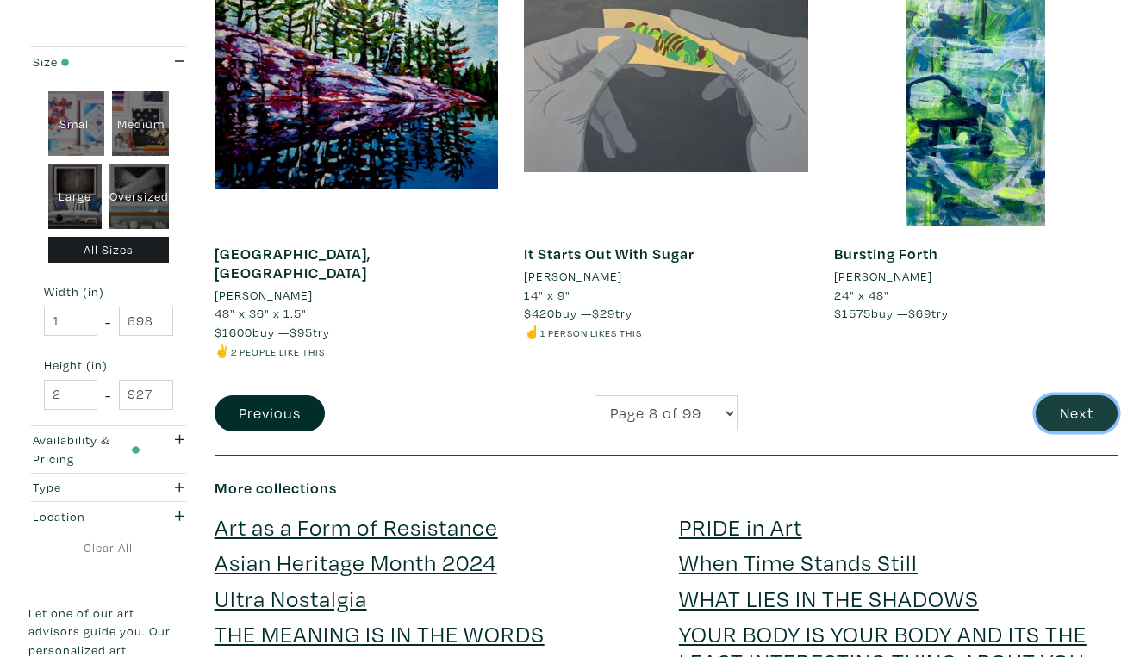
click at [1079, 395] on button "Next" at bounding box center [1076, 413] width 82 height 37
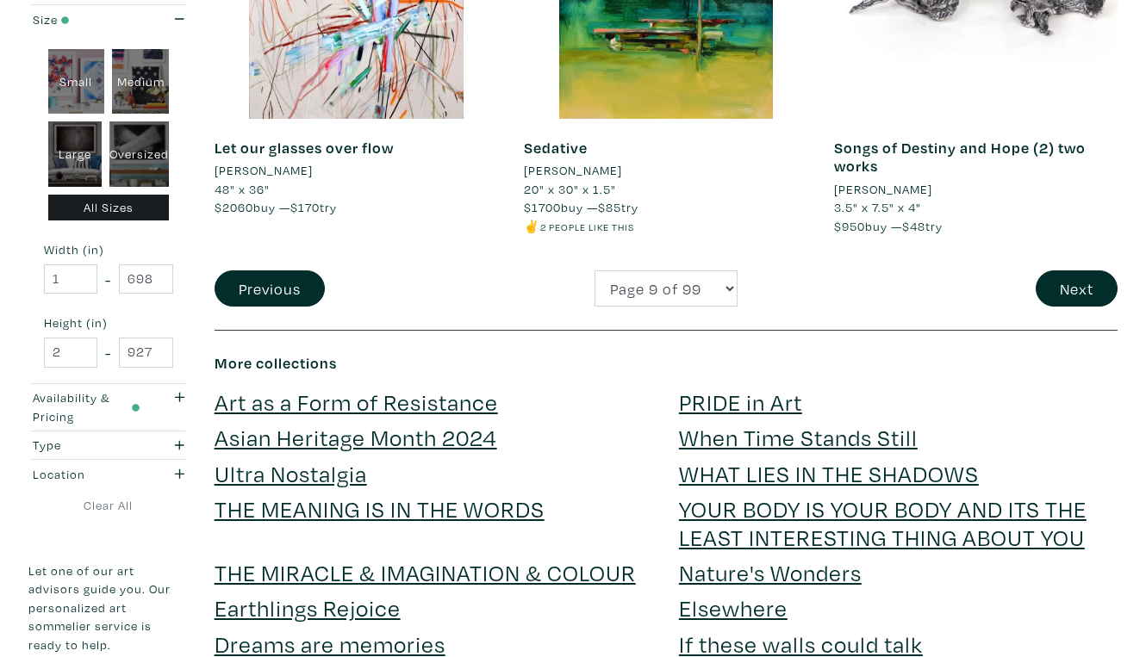
scroll to position [3572, 0]
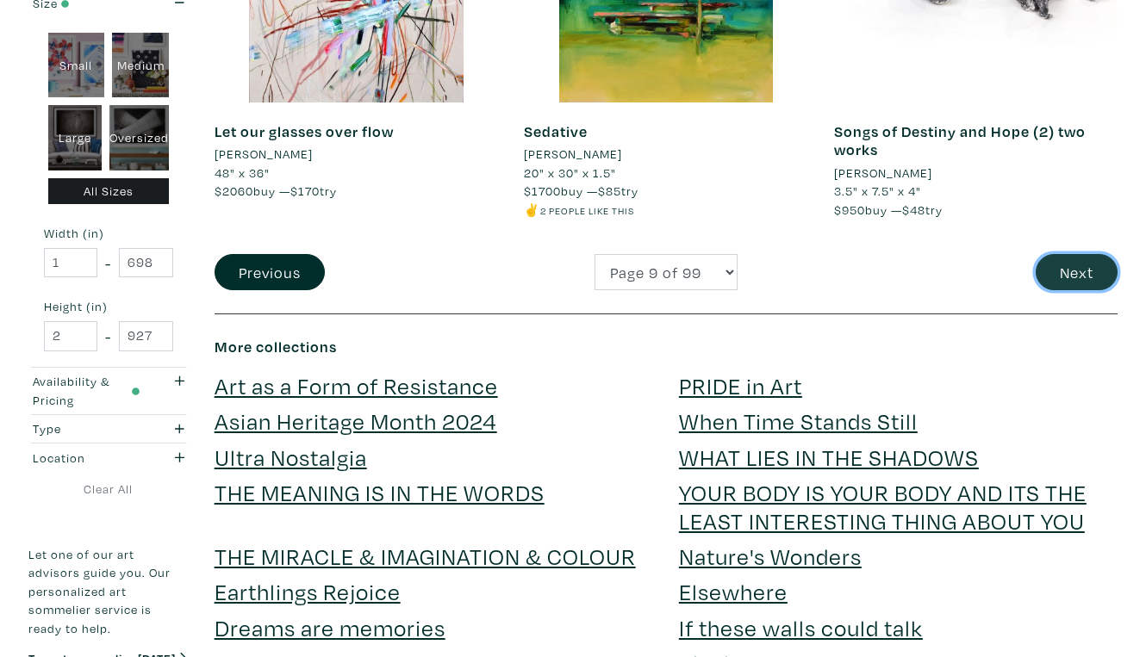
click at [1082, 254] on button "Next" at bounding box center [1076, 272] width 82 height 37
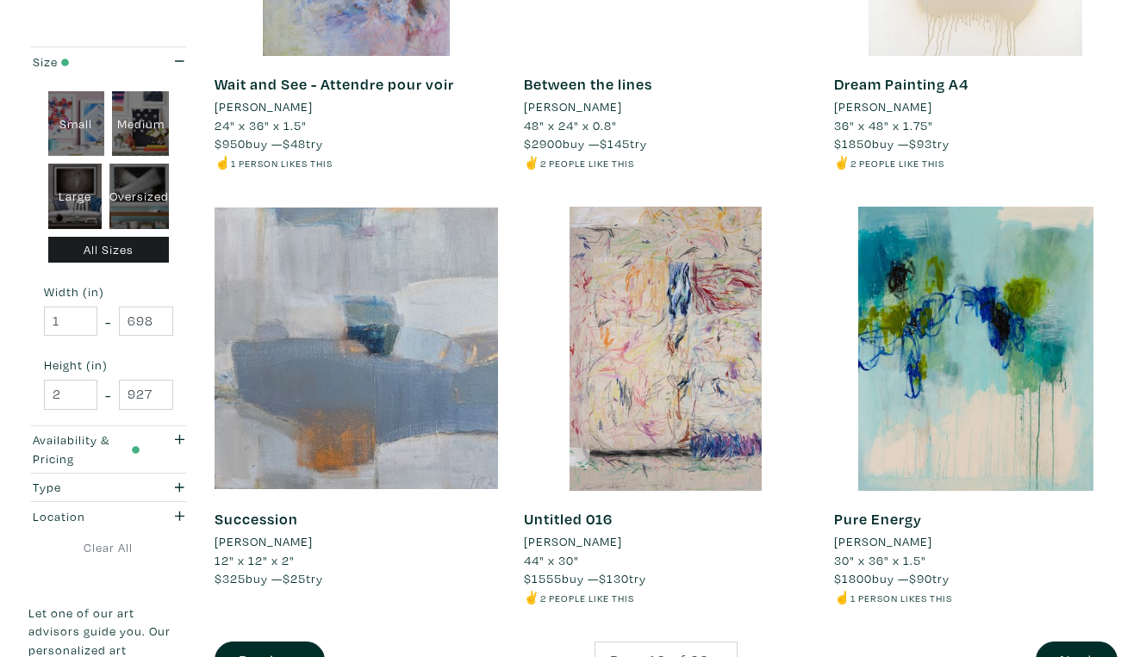
scroll to position [3129, 0]
